Goal: Information Seeking & Learning: Learn about a topic

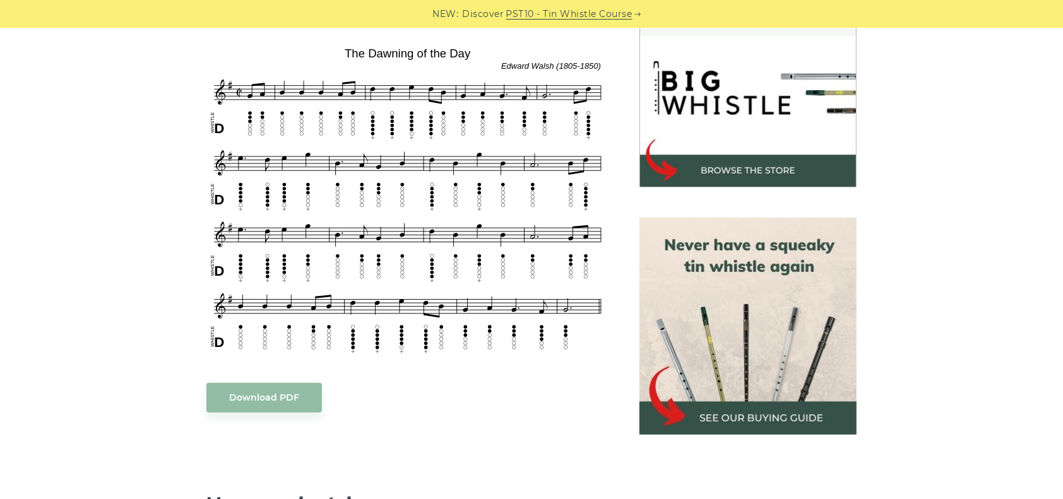
scroll to position [392, 0]
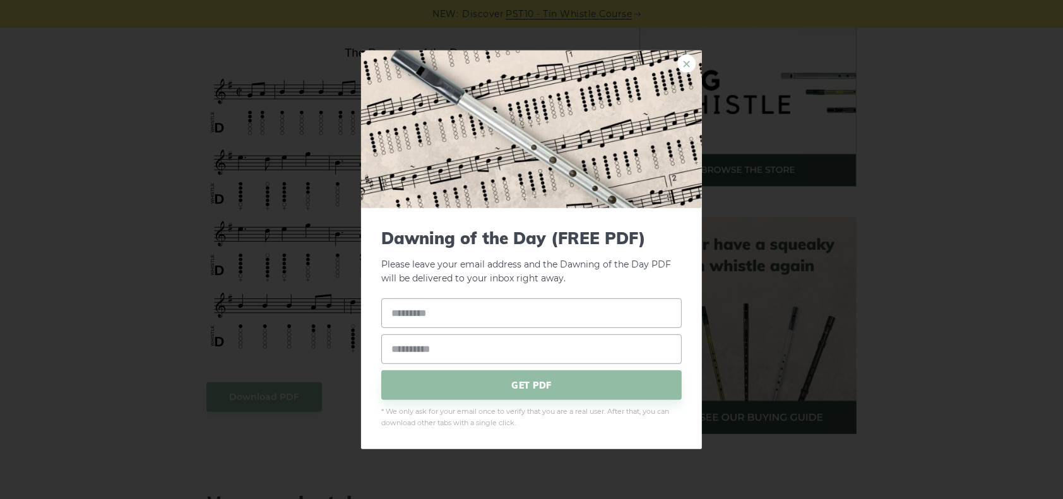
click at [685, 69] on link "×" at bounding box center [686, 63] width 19 height 19
click at [684, 59] on link "×" at bounding box center [686, 63] width 19 height 19
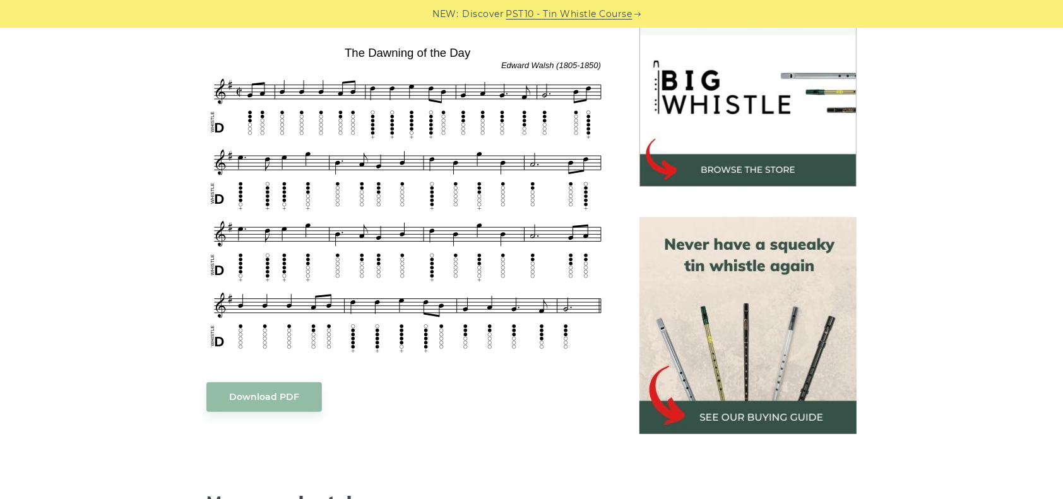
click at [172, 140] on div "Sheet music notes and tab to play The Dawning of the Day on a tin whistle ([PER…" at bounding box center [531, 400] width 742 height 860
click at [173, 141] on div "Sheet music notes and tab to play The Dawning of the Day on a tin whistle ([PER…" at bounding box center [531, 400] width 742 height 860
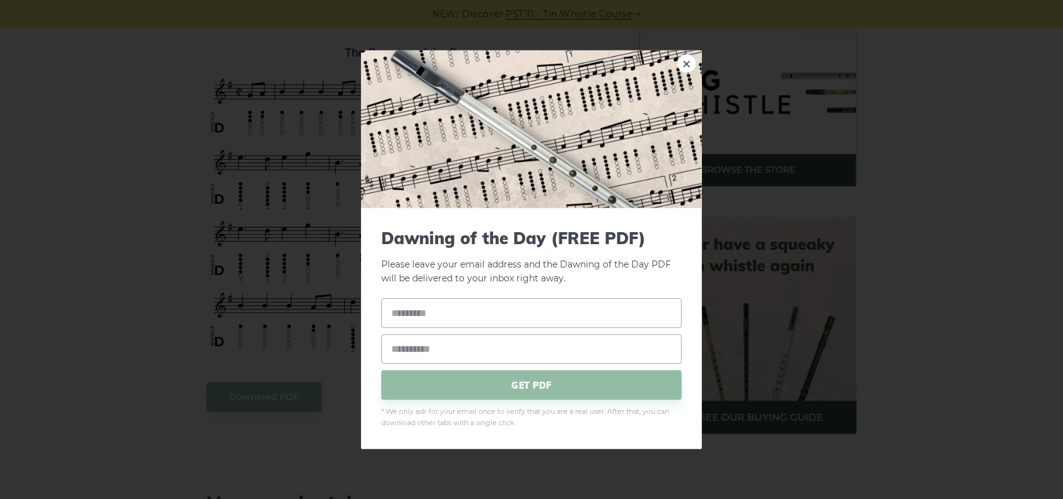
click at [684, 61] on link "×" at bounding box center [686, 63] width 19 height 19
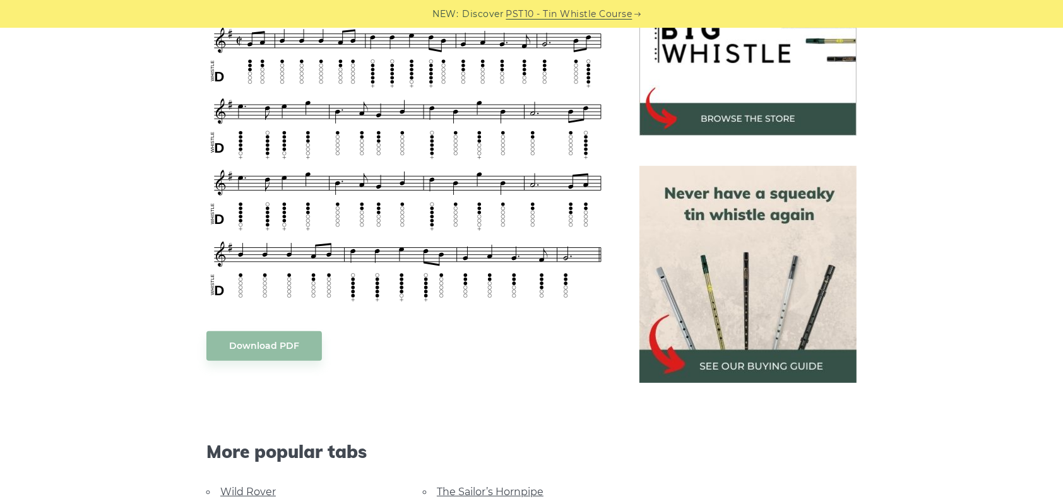
scroll to position [466, 0]
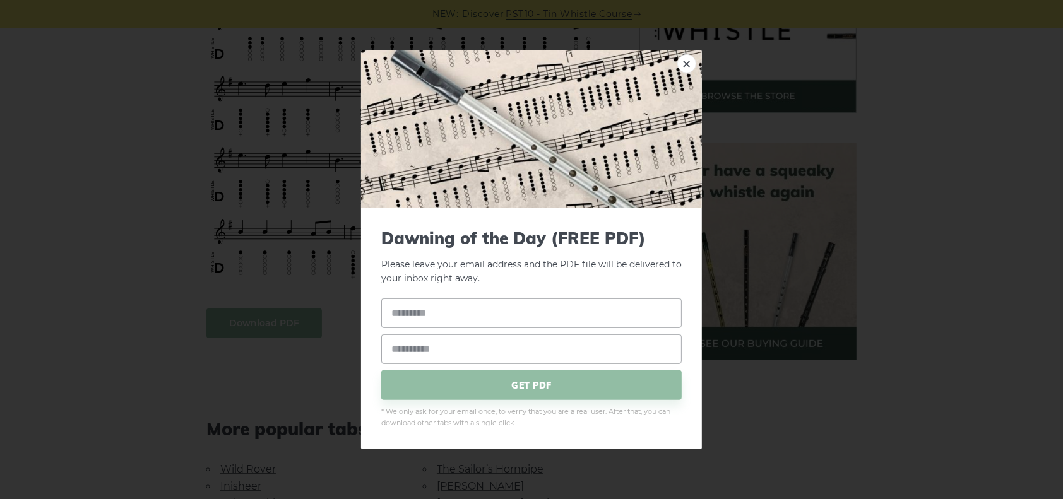
click at [462, 310] on input "text" at bounding box center [531, 313] width 300 height 30
click at [685, 70] on link "×" at bounding box center [686, 63] width 19 height 19
